Goal: Check status: Check status

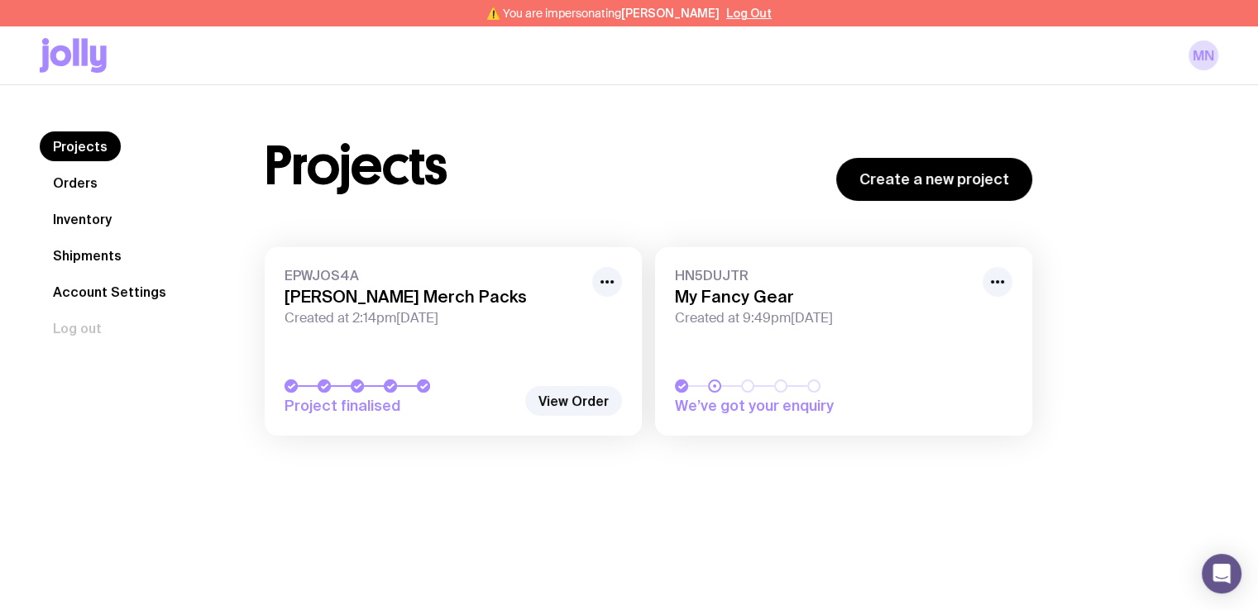
click at [109, 257] on link "Shipments" at bounding box center [87, 256] width 95 height 30
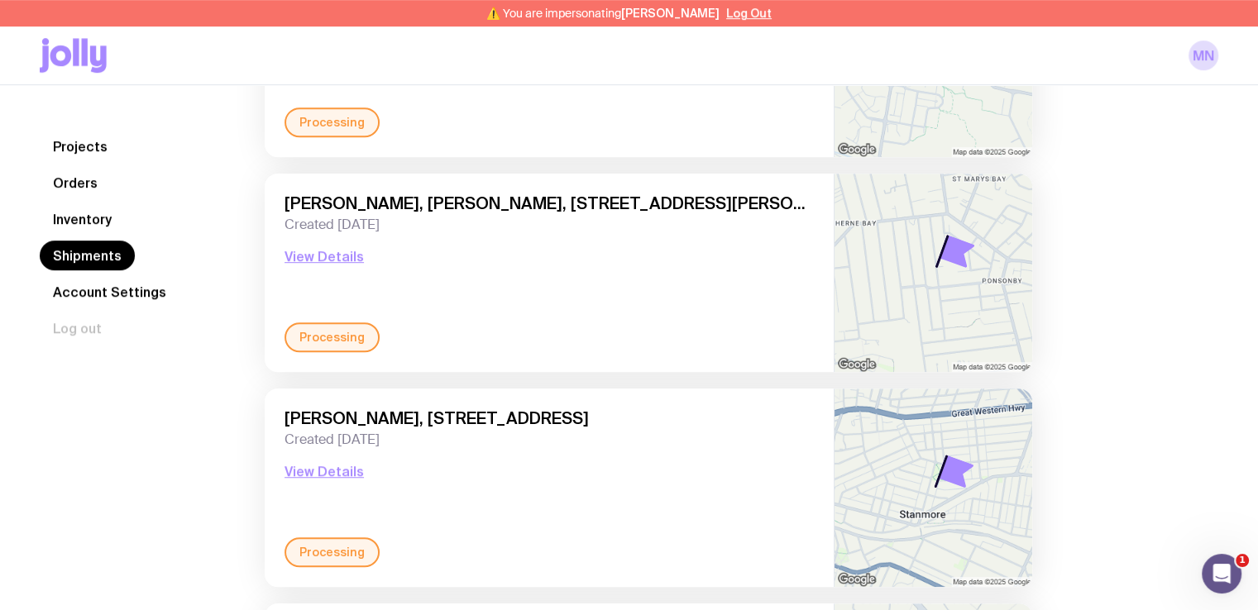
scroll to position [1014, 0]
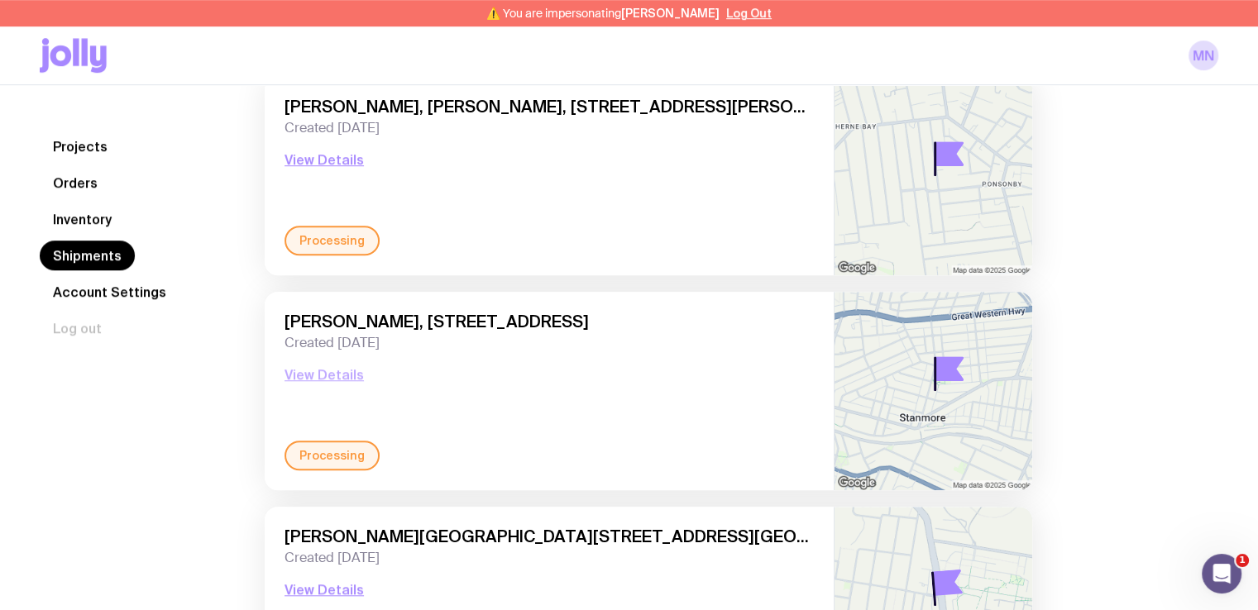
click at [328, 379] on button "View Details" at bounding box center [324, 375] width 79 height 20
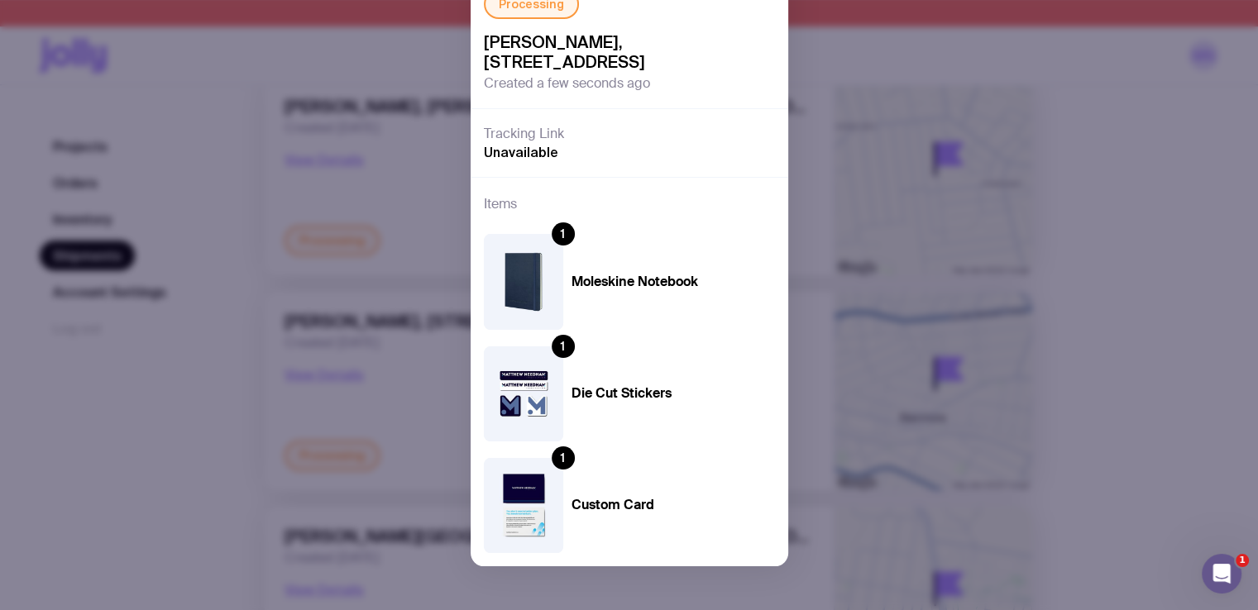
scroll to position [280, 0]
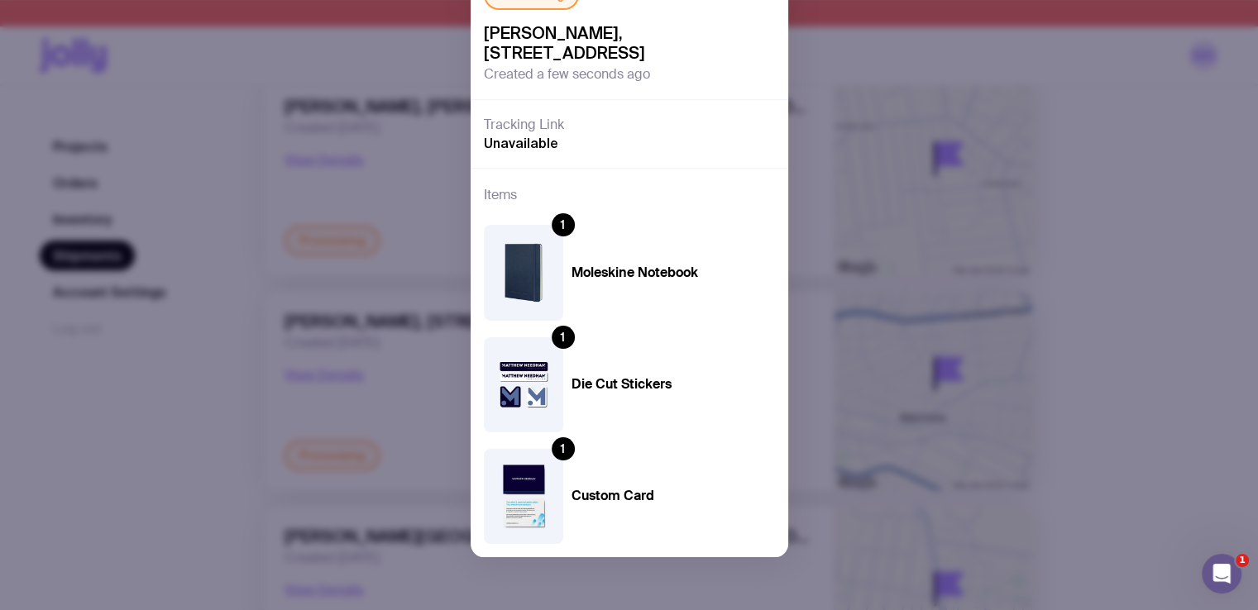
click at [1026, 121] on div "Processing [PERSON_NAME], [STREET_ADDRESS] Created a few seconds ago Tracking L…" at bounding box center [629, 305] width 1258 height 610
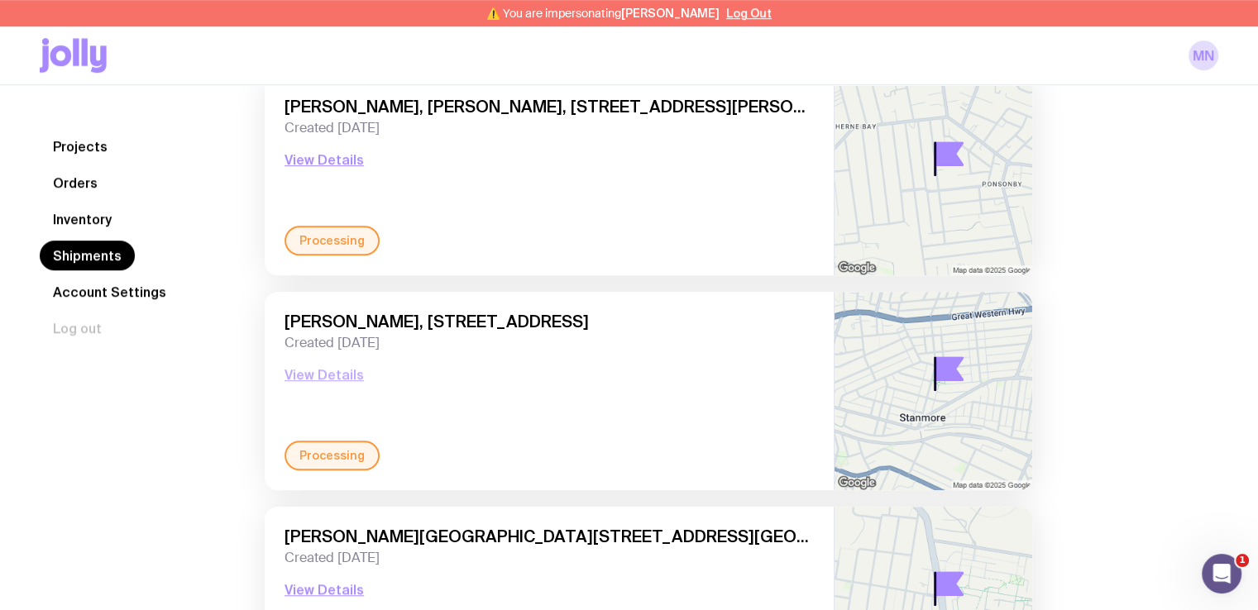
click at [314, 378] on button "View Details" at bounding box center [324, 375] width 79 height 20
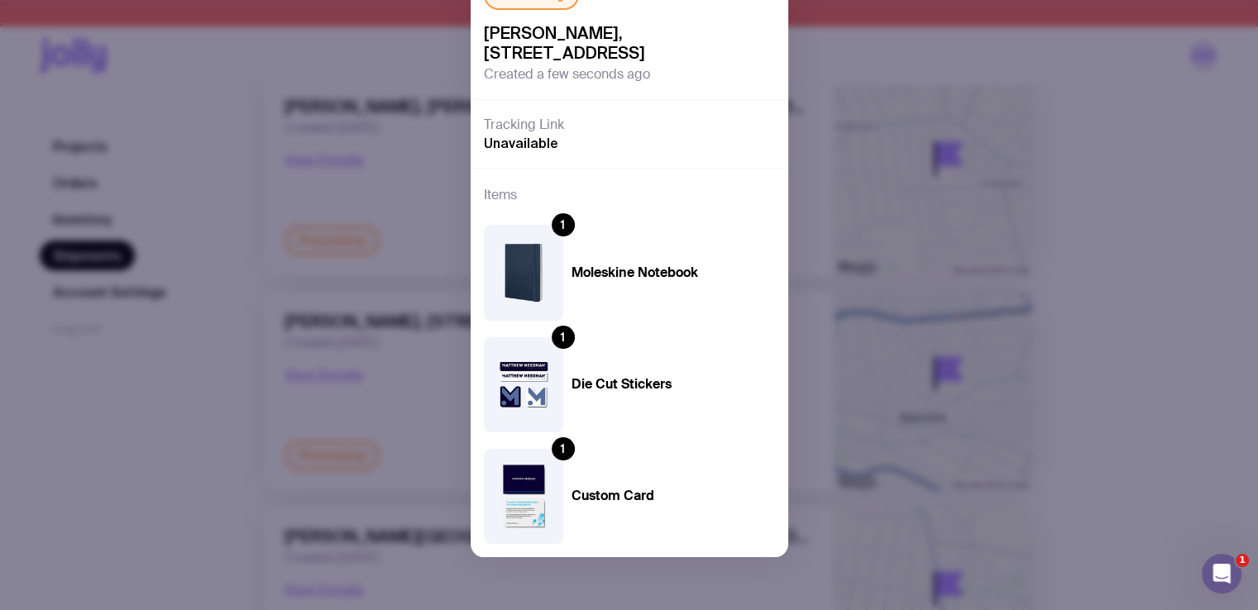
click at [1187, 118] on div "Processing [PERSON_NAME], [STREET_ADDRESS] Created a few seconds ago Tracking L…" at bounding box center [629, 305] width 1258 height 610
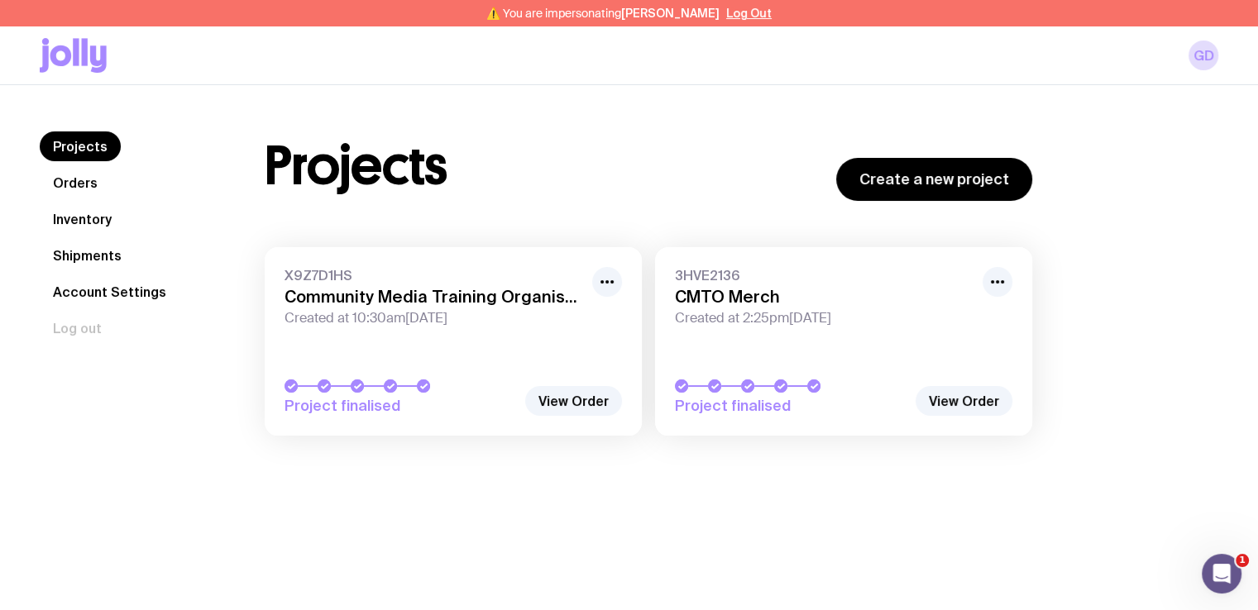
click at [108, 255] on link "Shipments" at bounding box center [87, 256] width 95 height 30
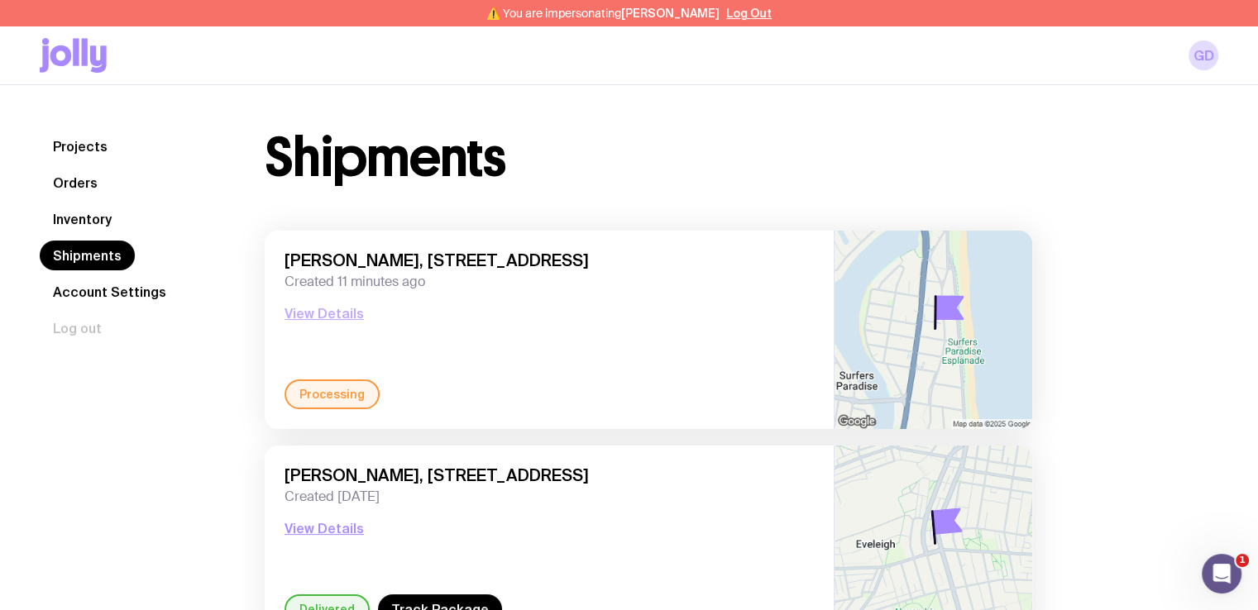
click at [327, 316] on button "View Details" at bounding box center [324, 314] width 79 height 20
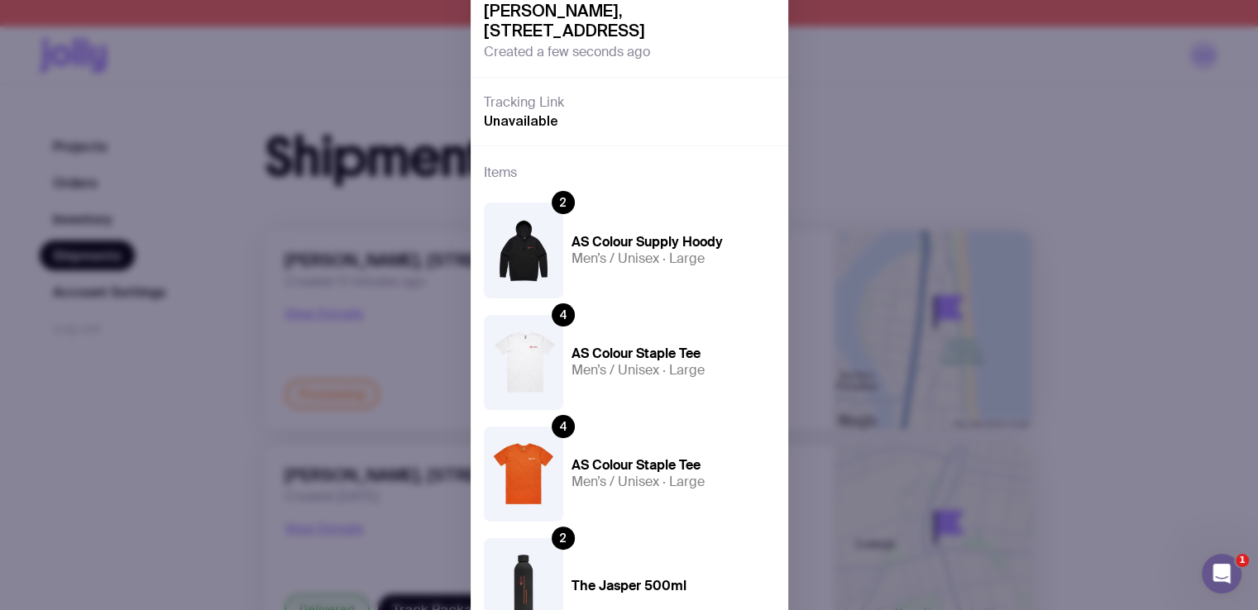
scroll to position [308, 0]
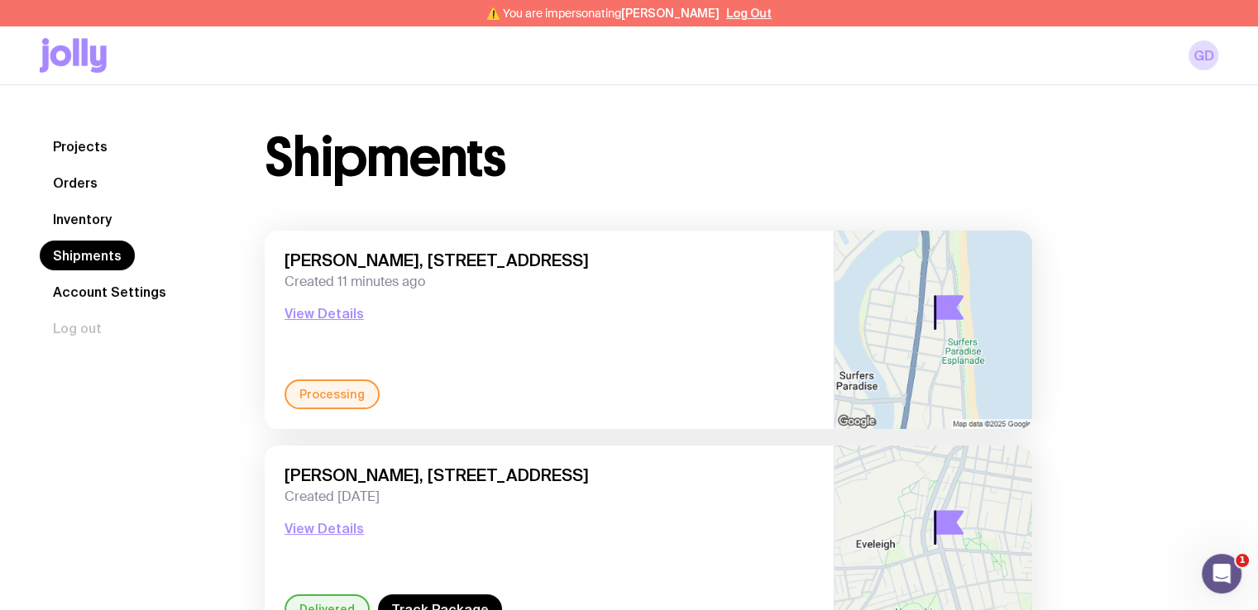
click at [317, 305] on button "View Details" at bounding box center [324, 314] width 79 height 20
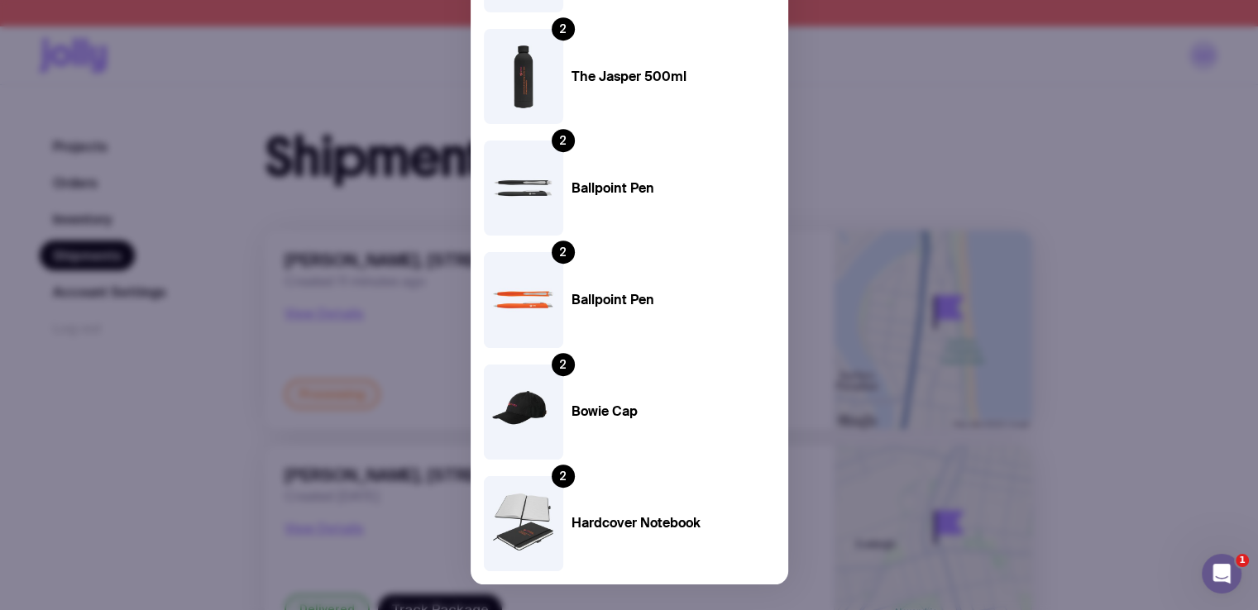
scroll to position [805, 0]
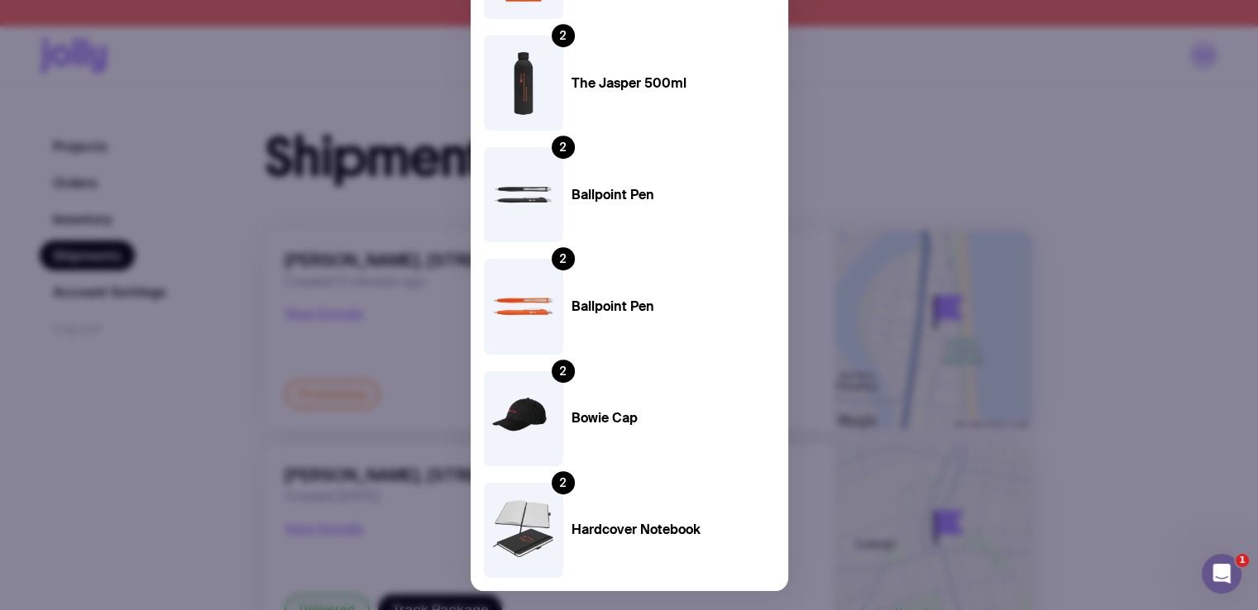
click at [1184, 342] on div "Processing Geraint Davies, 7 Staghorn Avenue, Surfers Paradise 4217 QLD, Austra…" at bounding box center [629, 305] width 1258 height 610
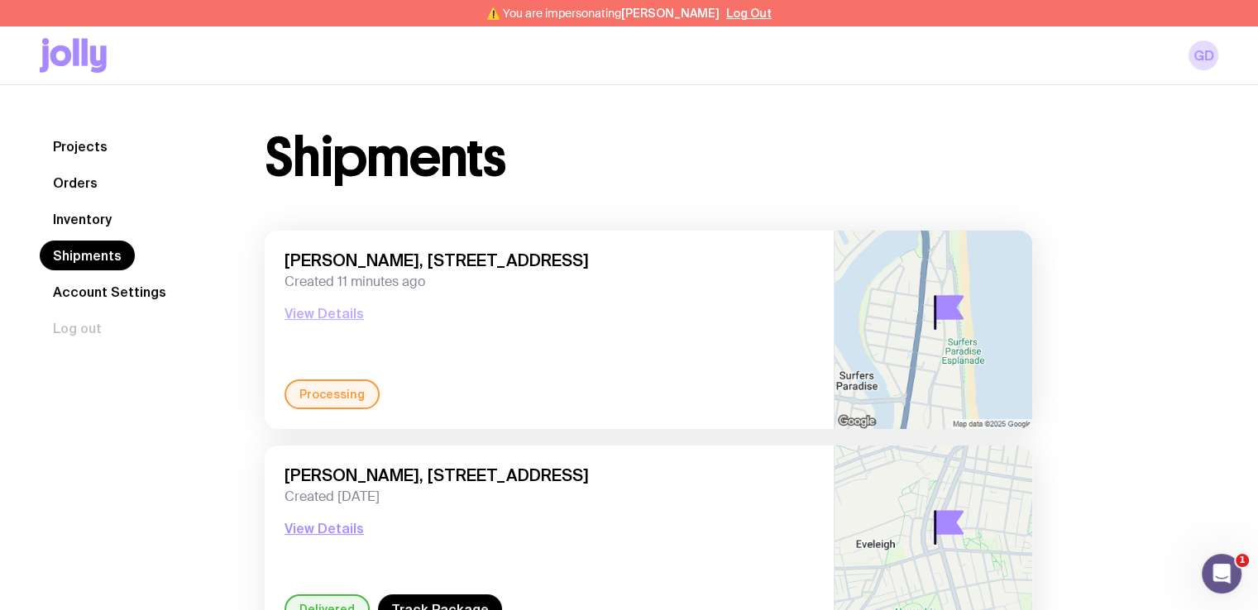
click at [325, 305] on button "View Details" at bounding box center [324, 314] width 79 height 20
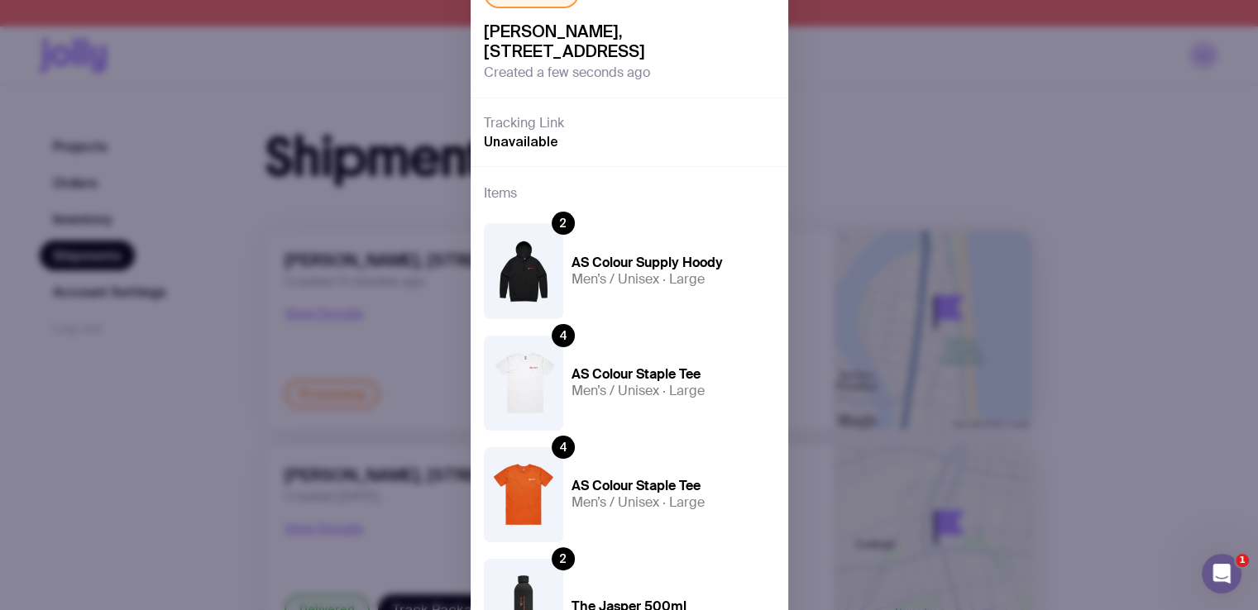
scroll to position [22, 0]
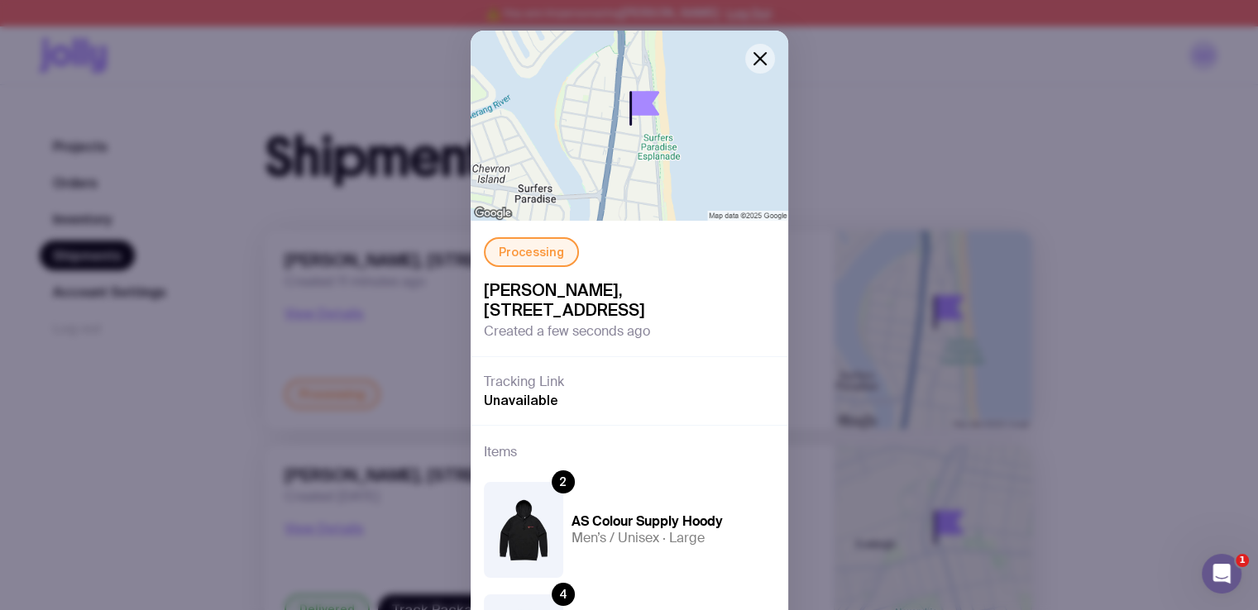
click at [759, 60] on icon "button" at bounding box center [760, 59] width 20 height 20
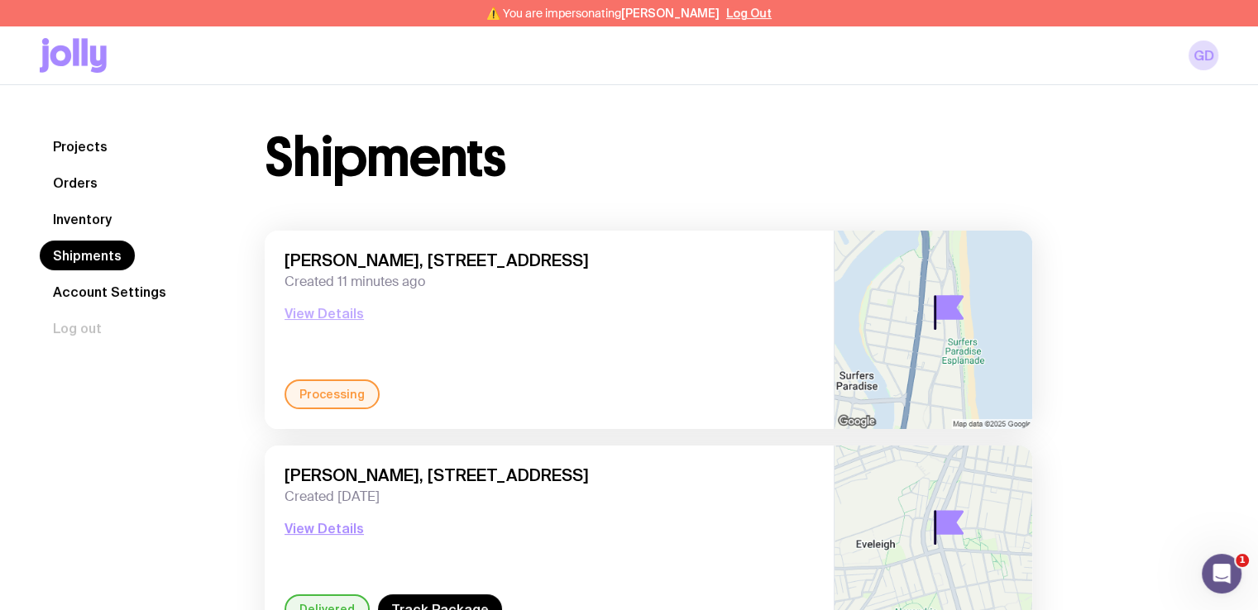
click at [314, 312] on button "View Details" at bounding box center [324, 314] width 79 height 20
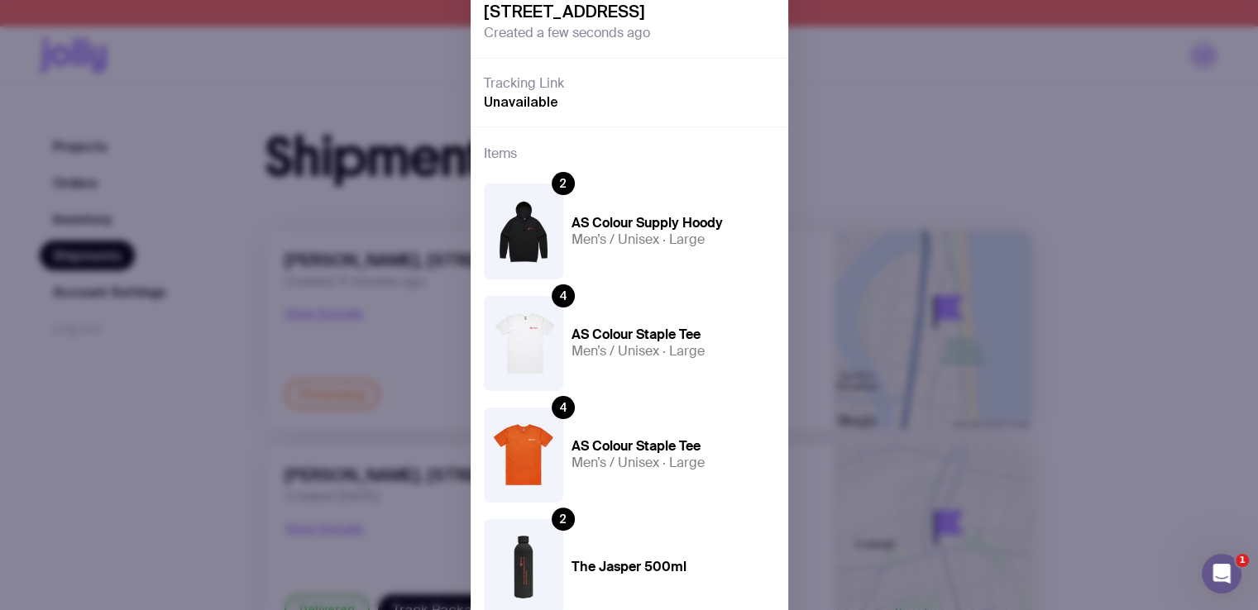
scroll to position [322, 0]
